Goal: Navigation & Orientation: Find specific page/section

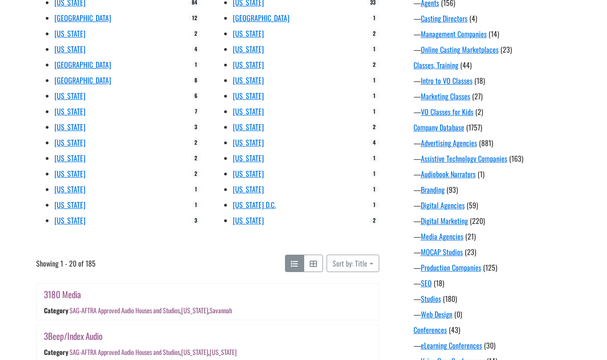
scroll to position [197, 0]
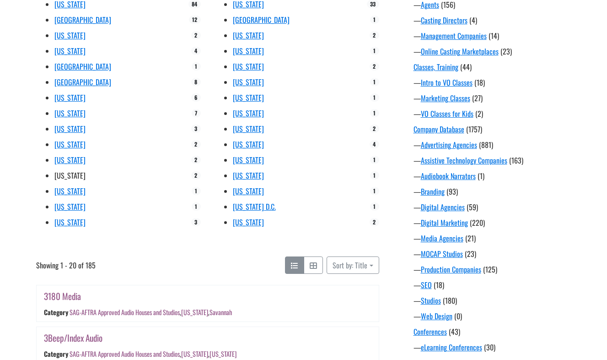
click at [83, 178] on link "[US_STATE]" at bounding box center [69, 175] width 31 height 11
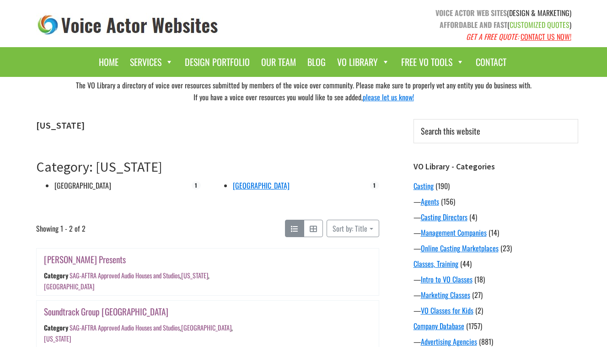
click at [66, 186] on link "[GEOGRAPHIC_DATA]" at bounding box center [82, 185] width 57 height 11
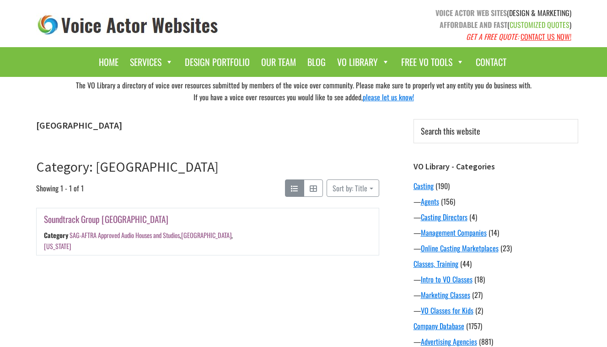
click at [80, 222] on link "Soundtrack Group [GEOGRAPHIC_DATA]" at bounding box center [106, 218] width 125 height 13
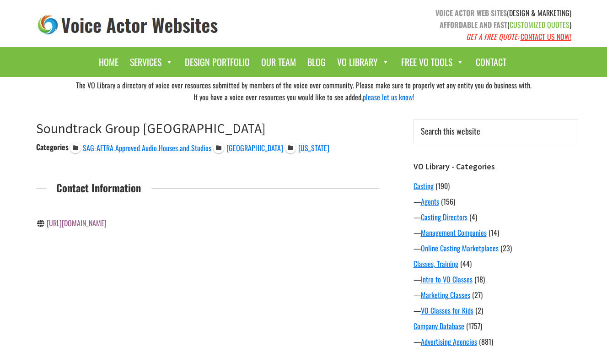
click at [96, 221] on link "https://soundtrackgroup.com/" at bounding box center [77, 222] width 60 height 11
